Goal: Navigation & Orientation: Find specific page/section

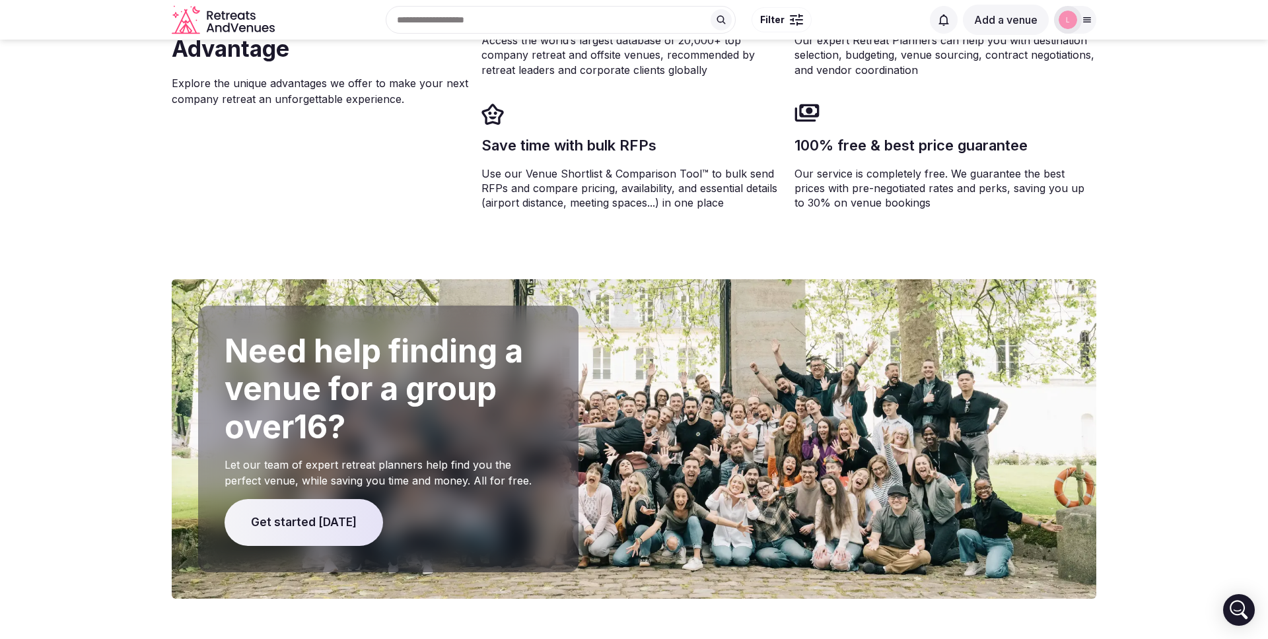
scroll to position [2616, 0]
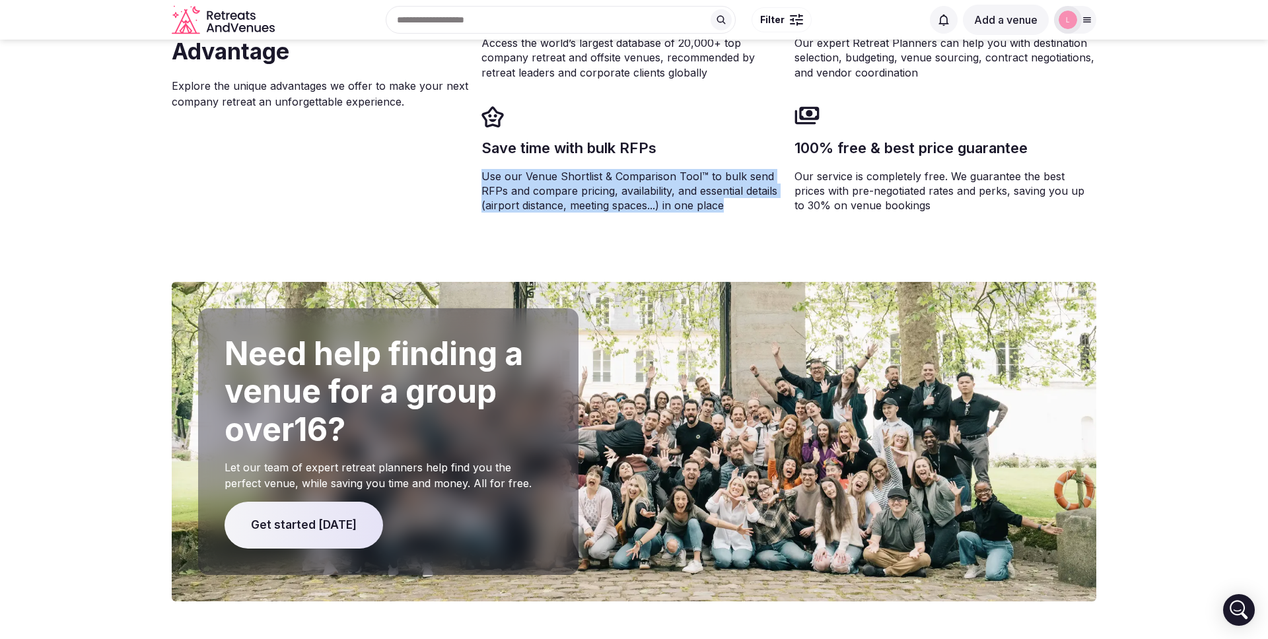
drag, startPoint x: 733, startPoint y: 176, endPoint x: 483, endPoint y: 139, distance: 252.9
click at [483, 169] on p "Use our Venue Shortlist & Comparison Tool™ to bulk send RFPs and compare pricin…" at bounding box center [632, 191] width 302 height 44
copy p "Use our Venue Shortlist & Comparison Tool™ to bulk send RFPs and compare pricin…"
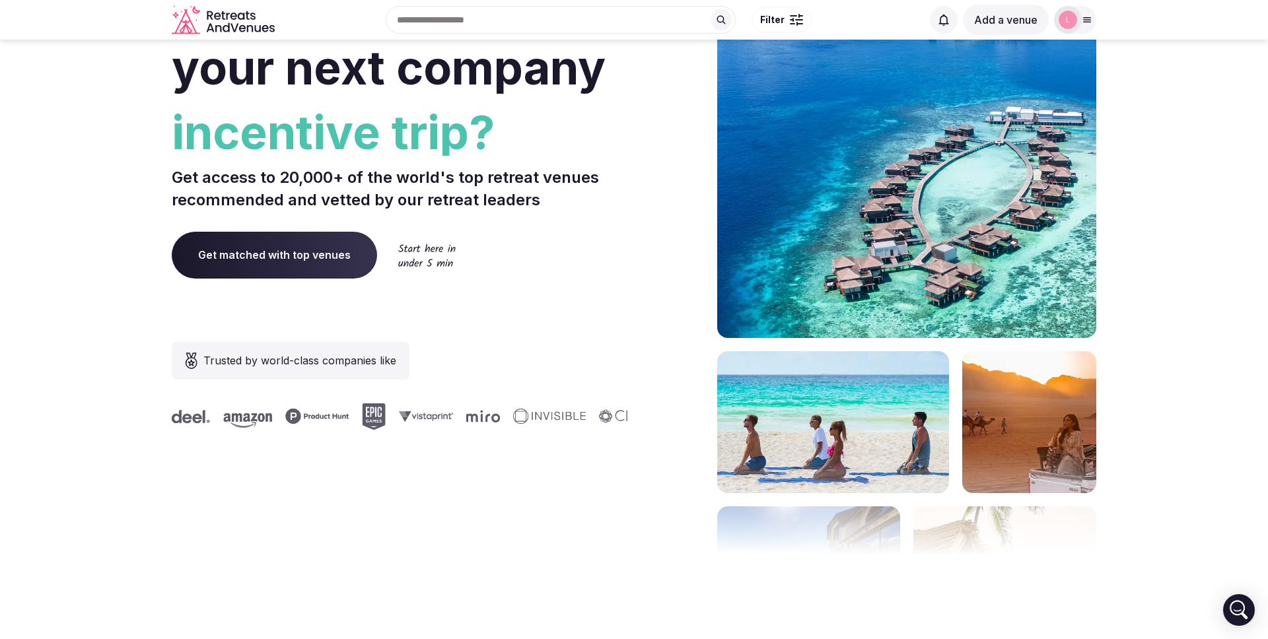
scroll to position [0, 0]
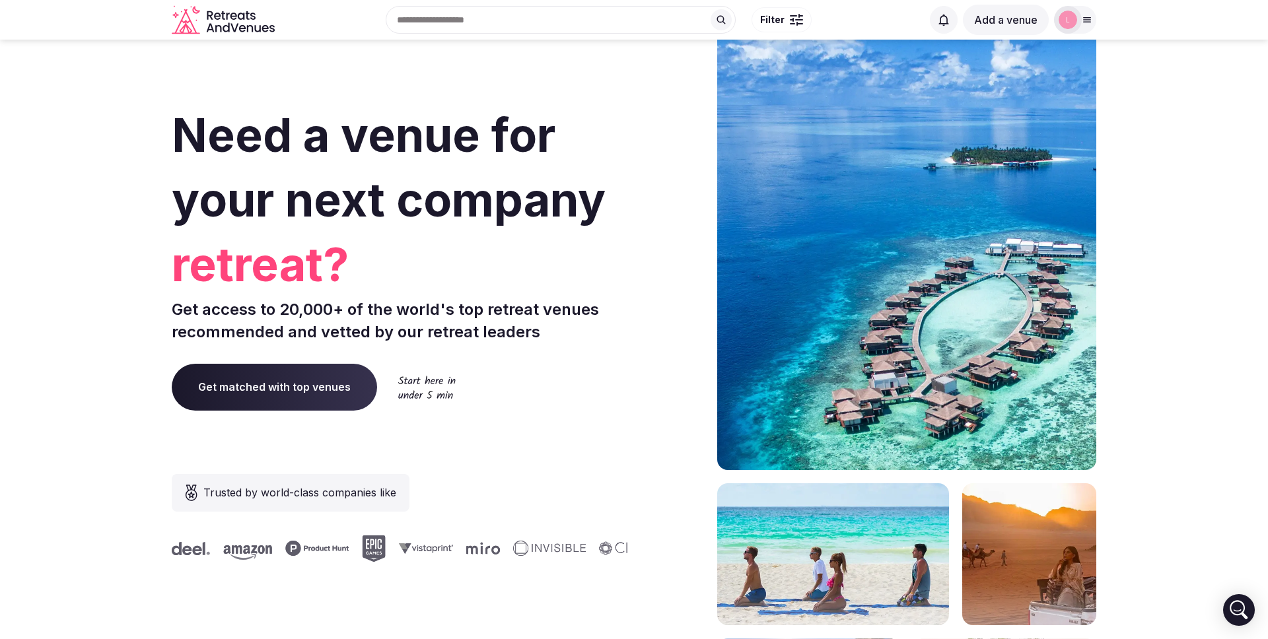
click at [1086, 22] on icon at bounding box center [1086, 20] width 11 height 11
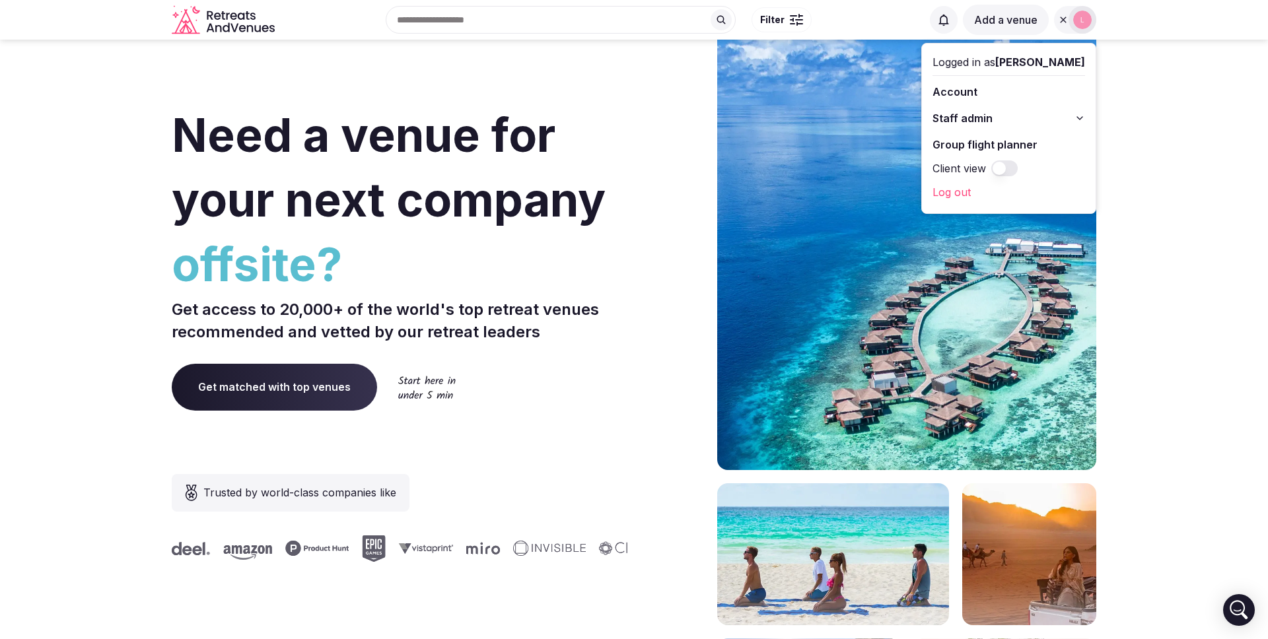
click at [1015, 118] on button "Staff admin" at bounding box center [1008, 118] width 153 height 21
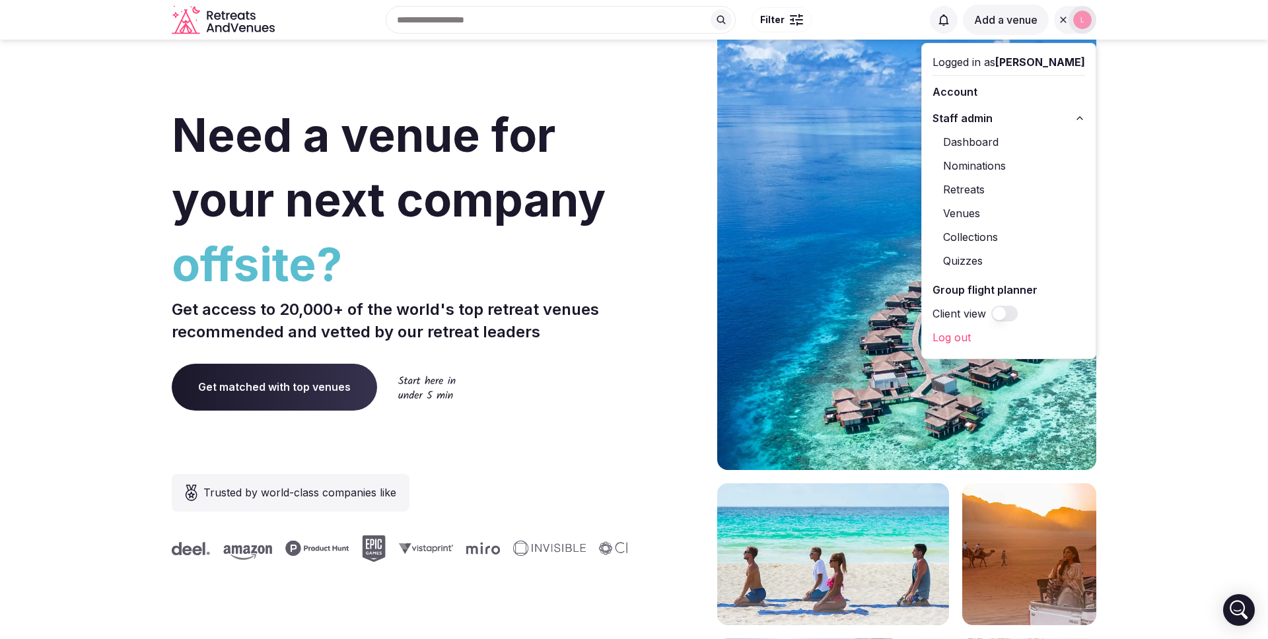
click at [984, 190] on link "Retreats" at bounding box center [1008, 189] width 153 height 21
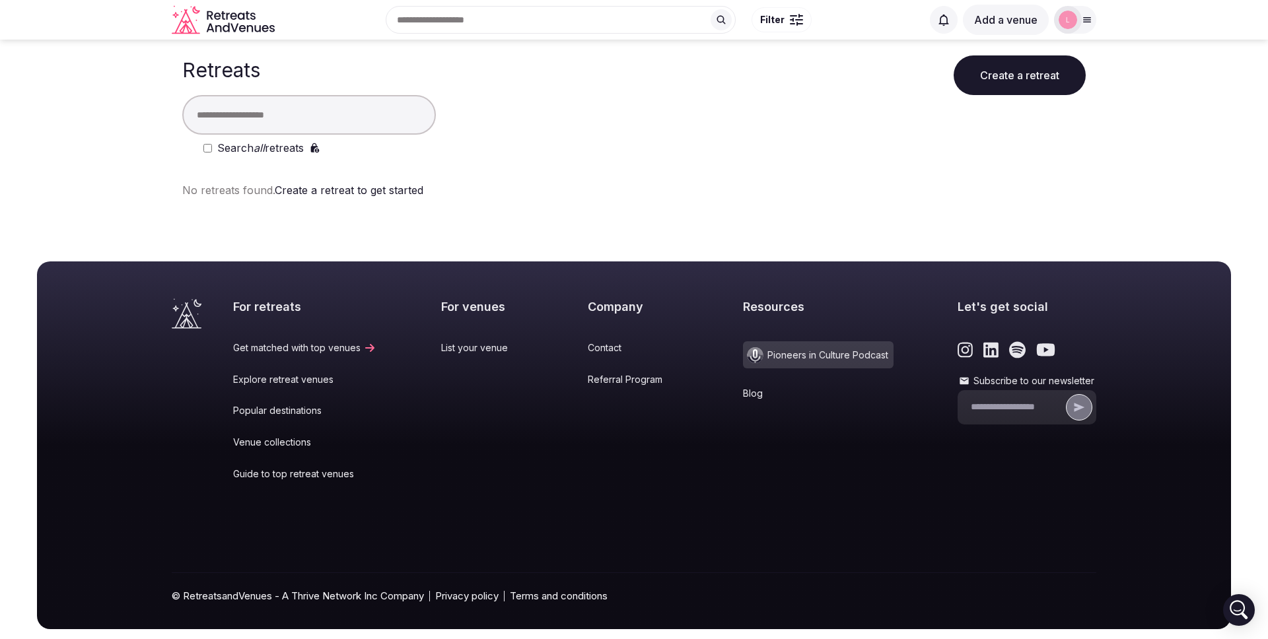
click at [1089, 20] on icon at bounding box center [1086, 20] width 11 height 11
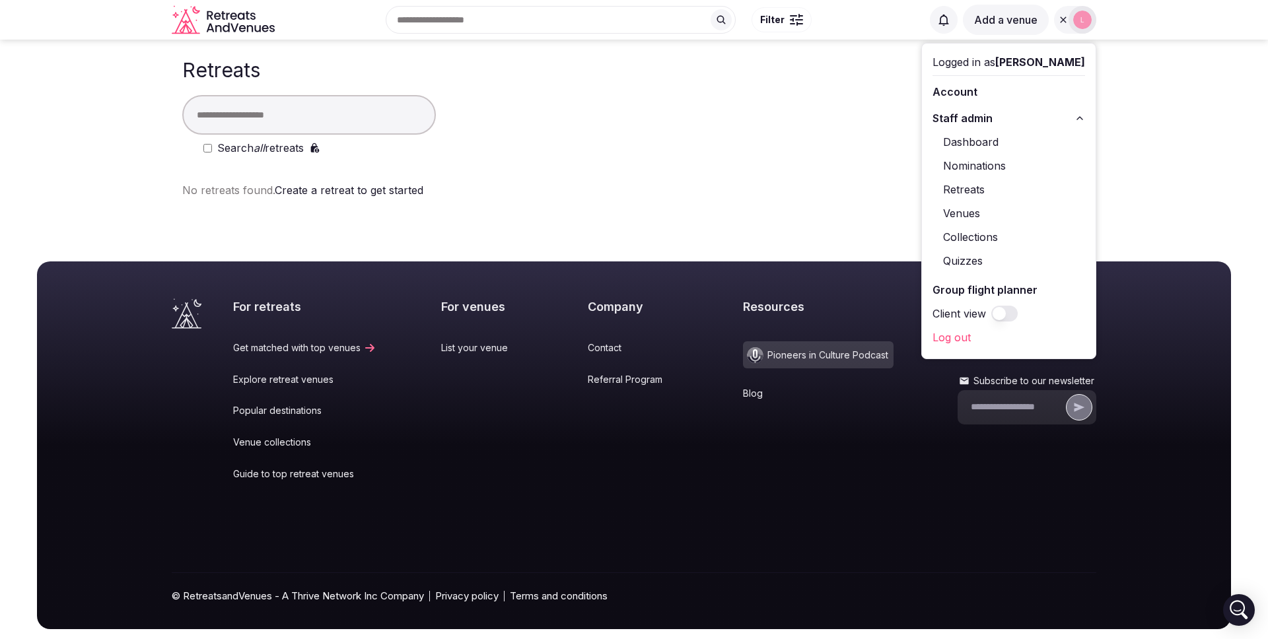
click at [985, 211] on link "Venues" at bounding box center [1008, 213] width 153 height 21
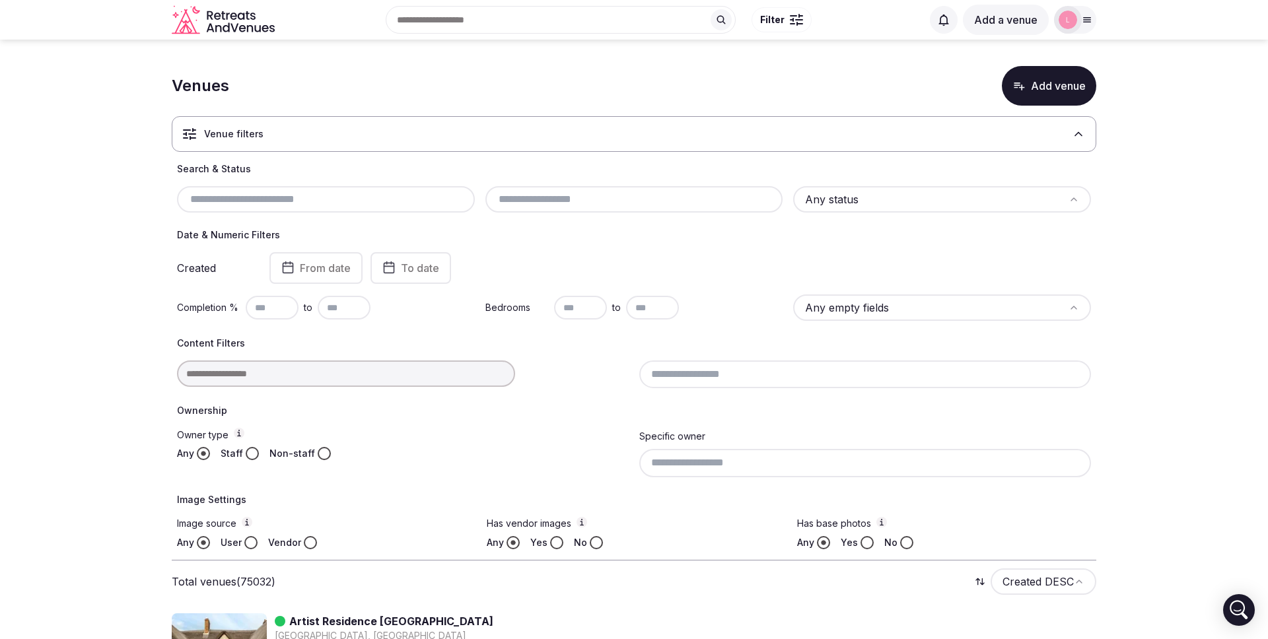
click at [1089, 22] on icon at bounding box center [1086, 20] width 11 height 11
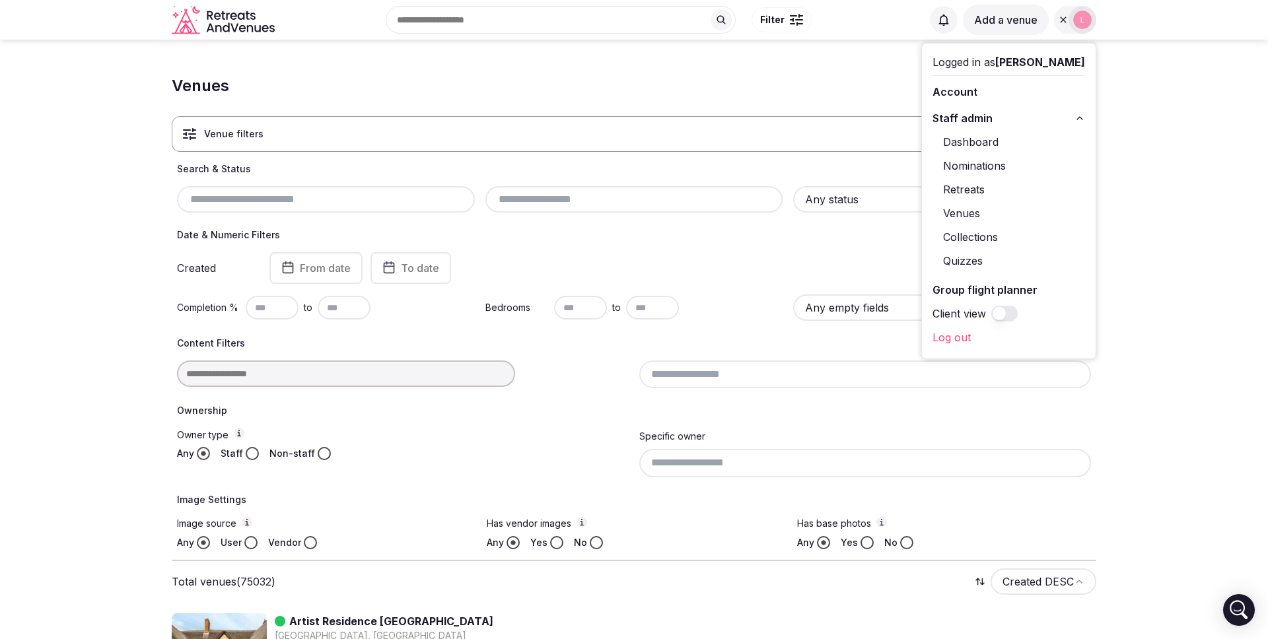
click at [990, 237] on link "Collections" at bounding box center [1008, 236] width 153 height 21
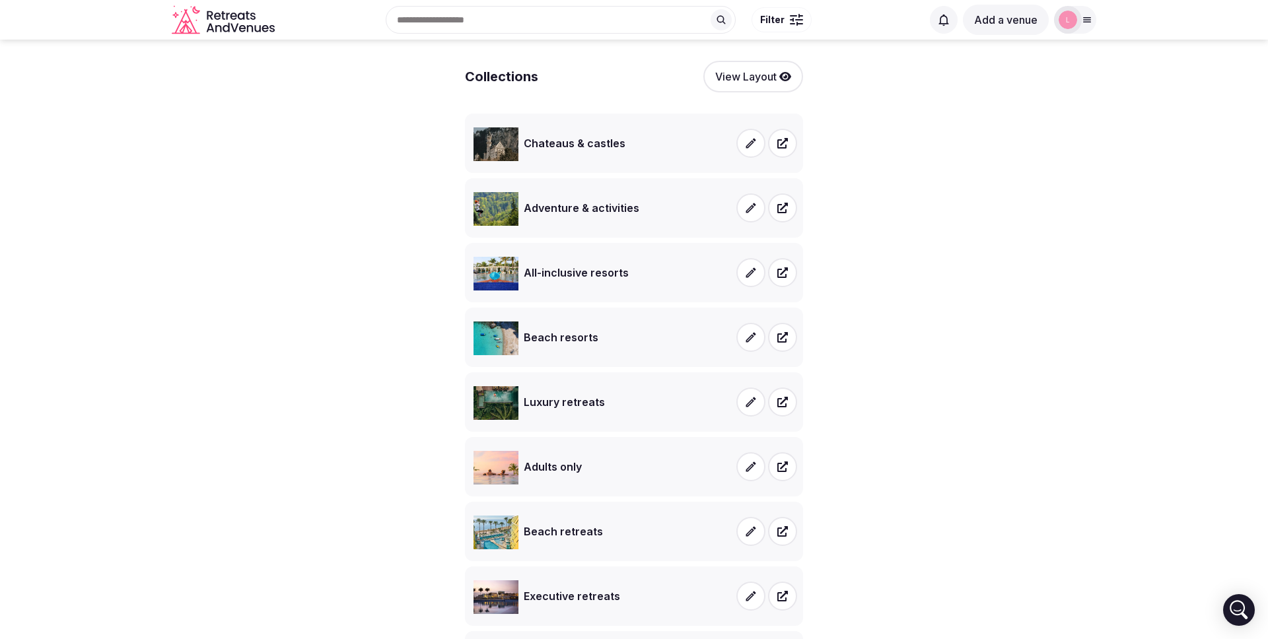
click at [1085, 21] on icon at bounding box center [1086, 20] width 7 height 5
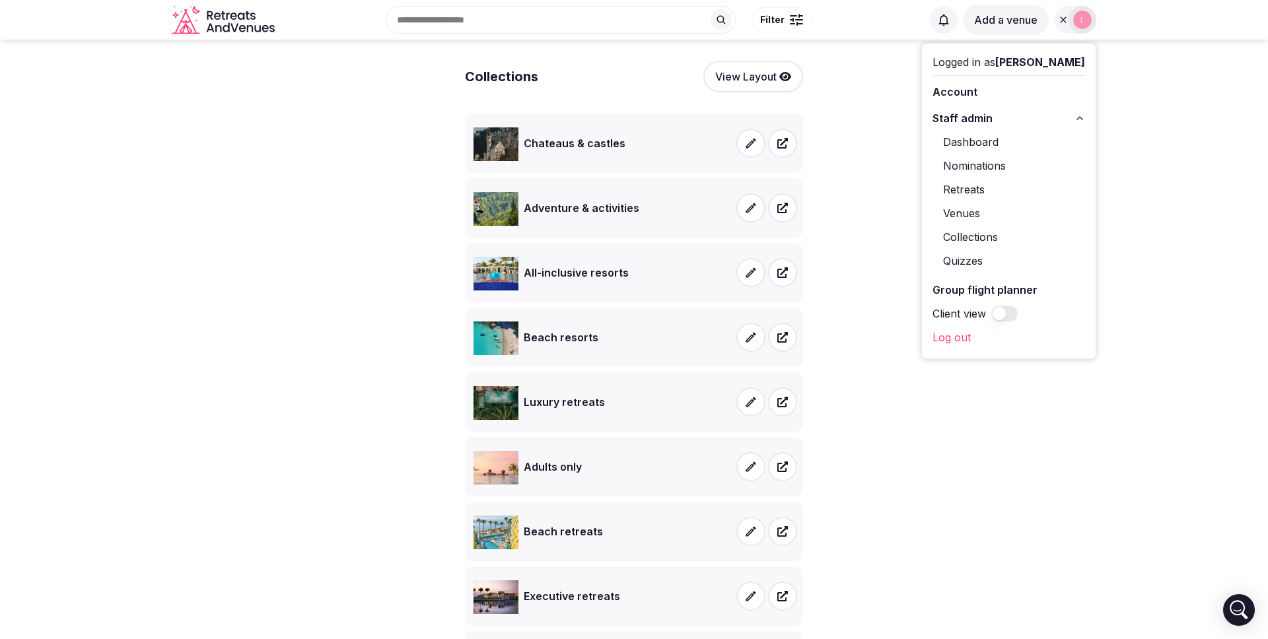
click at [1062, 20] on icon at bounding box center [1063, 20] width 6 height 6
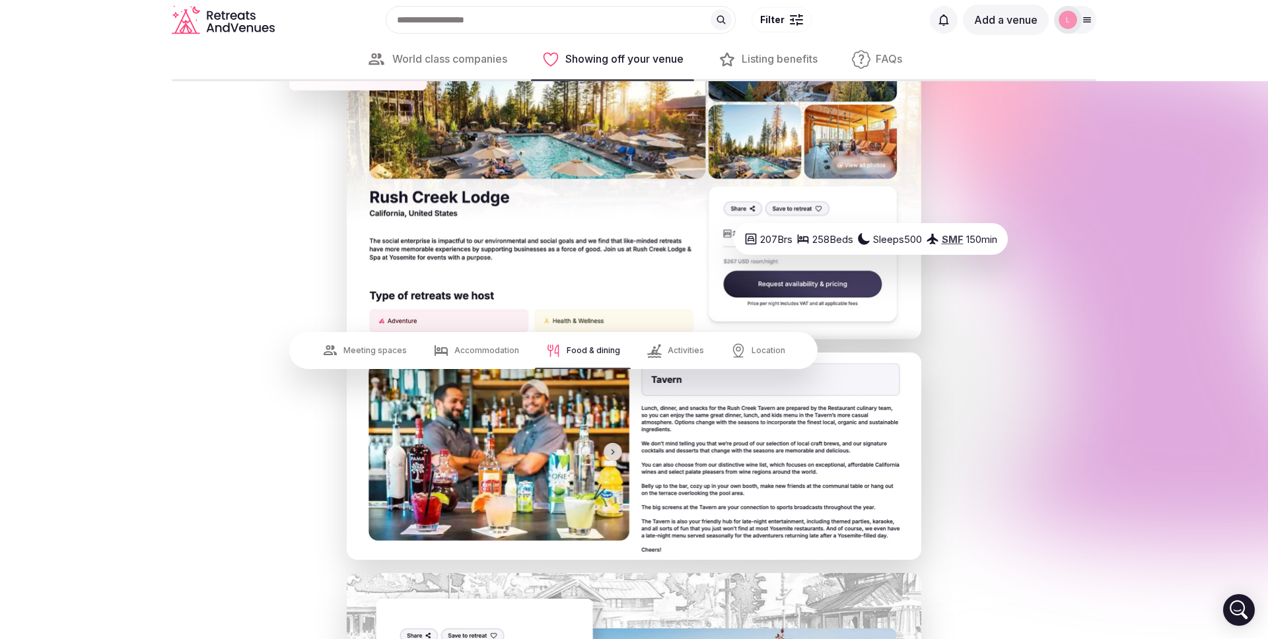
scroll to position [1869, 0]
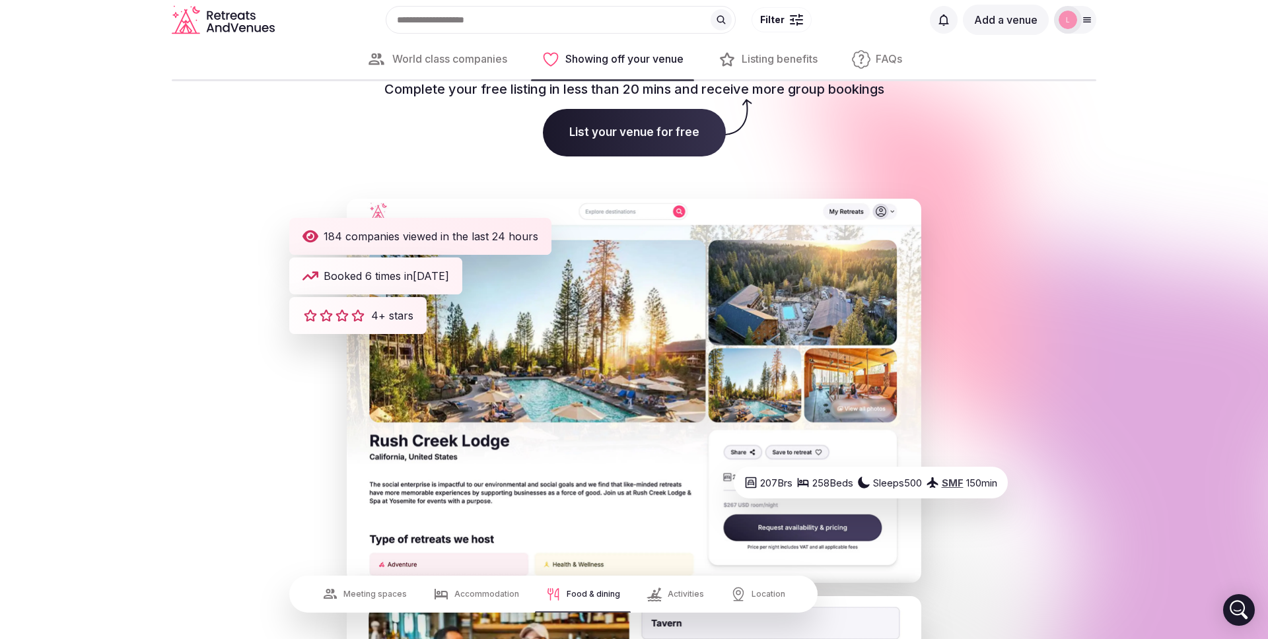
click at [336, 119] on div "We love showing the best of what your venue has to offer Complete your free lis…" at bounding box center [634, 75] width 924 height 195
click at [548, 20] on input "text" at bounding box center [561, 20] width 350 height 28
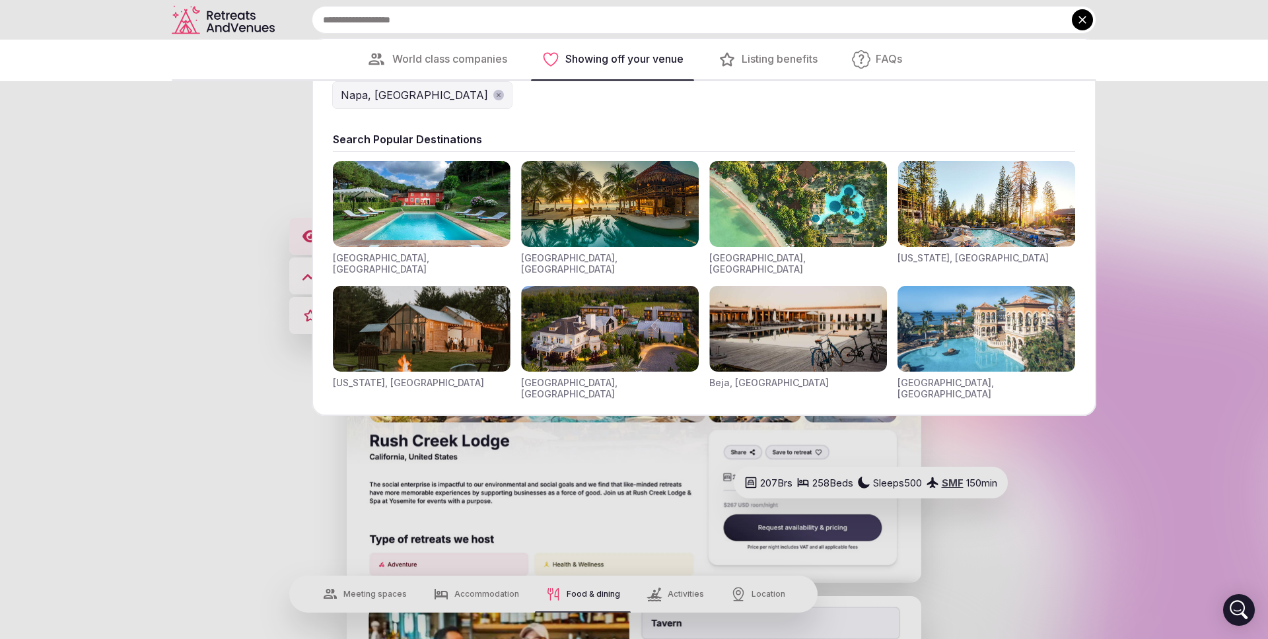
click at [463, 201] on img "Visit venues for Toscana, Italy" at bounding box center [422, 204] width 178 height 86
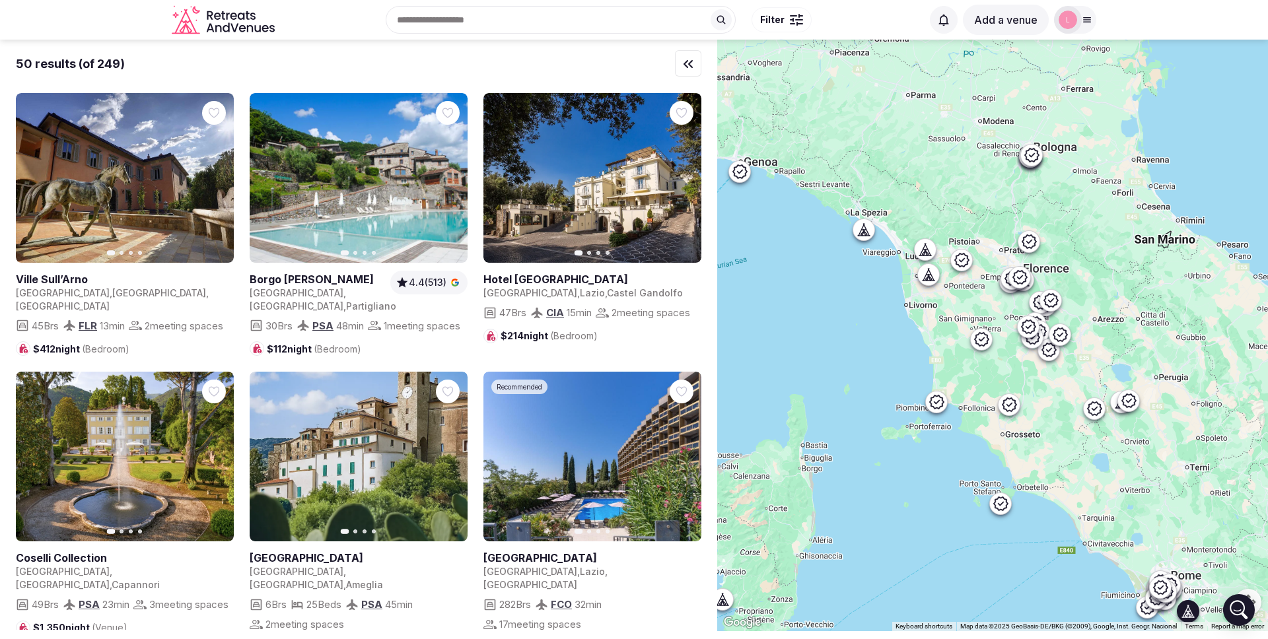
click at [582, 162] on link at bounding box center [592, 178] width 218 height 170
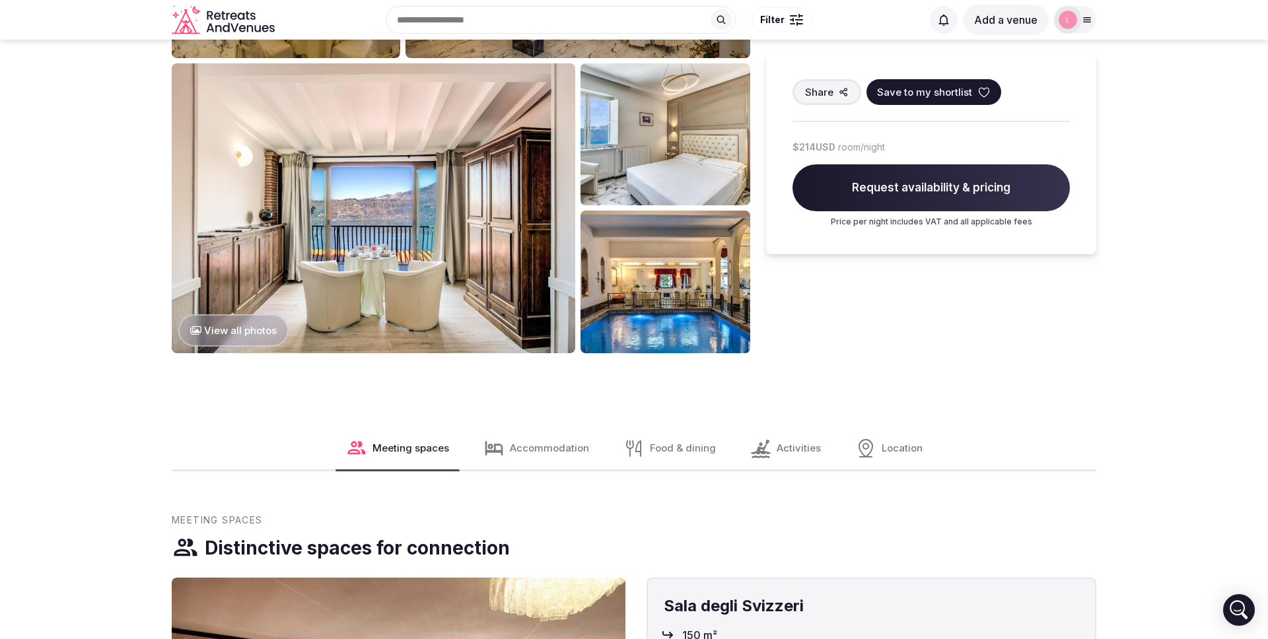
scroll to position [1019, 0]
